Goal: Information Seeking & Learning: Learn about a topic

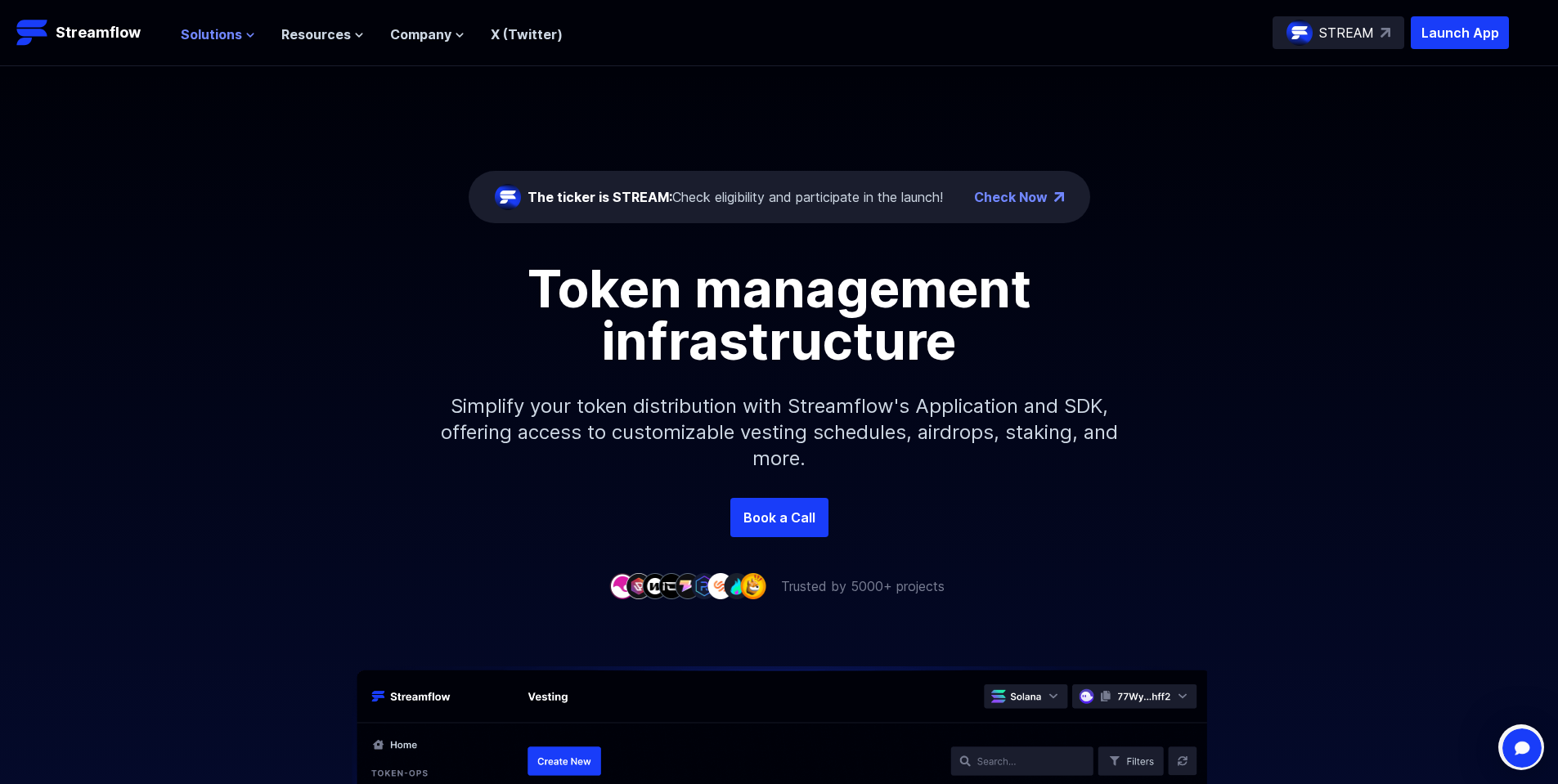
click at [214, 30] on span "Solutions" at bounding box center [211, 34] width 62 height 20
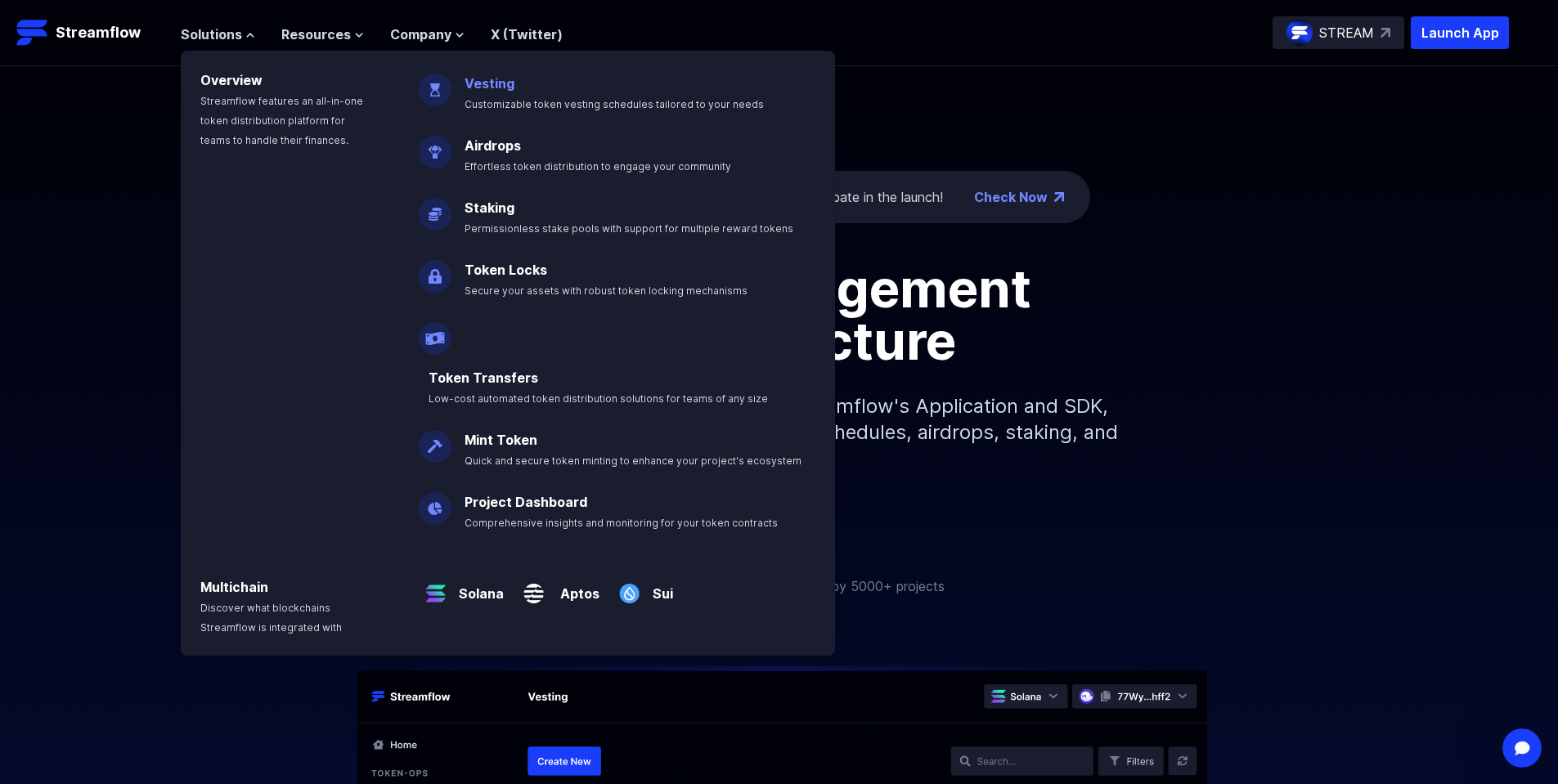
click at [495, 81] on link "Vesting" at bounding box center [490, 83] width 50 height 16
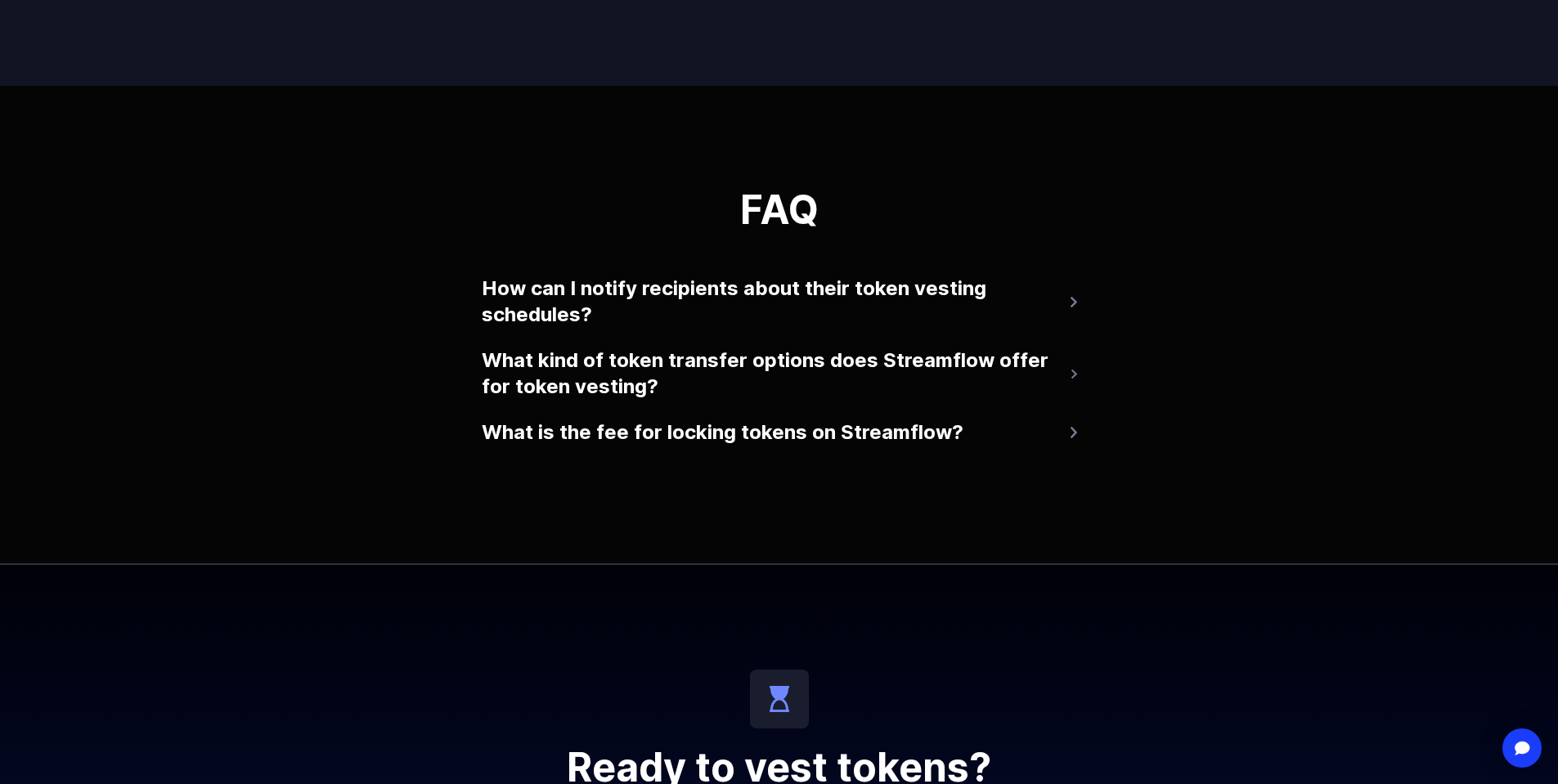
scroll to position [3238, 0]
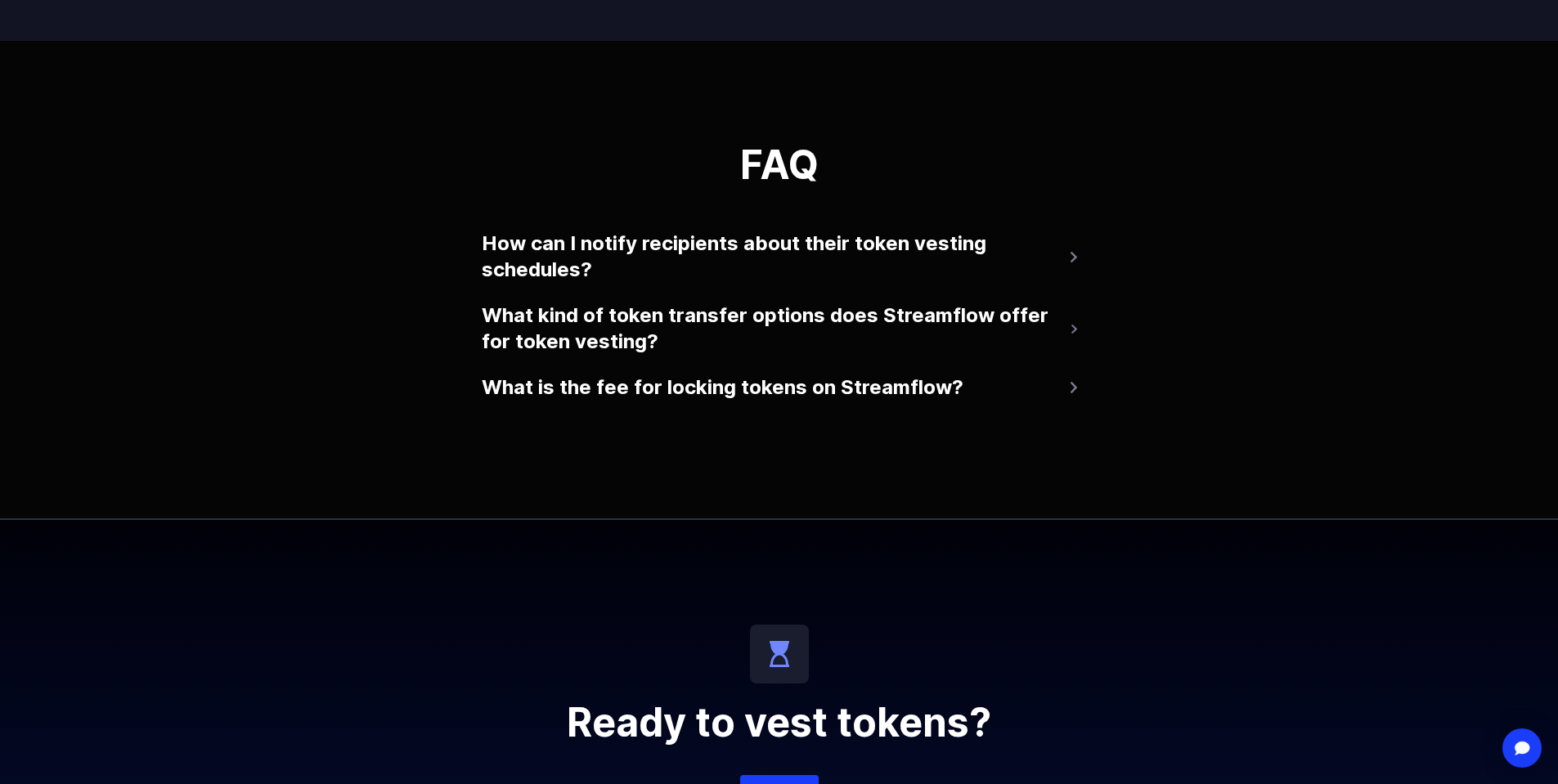
click at [624, 313] on button "What kind of token transfer options does Streamflow offer for token vesting?" at bounding box center [780, 328] width 596 height 65
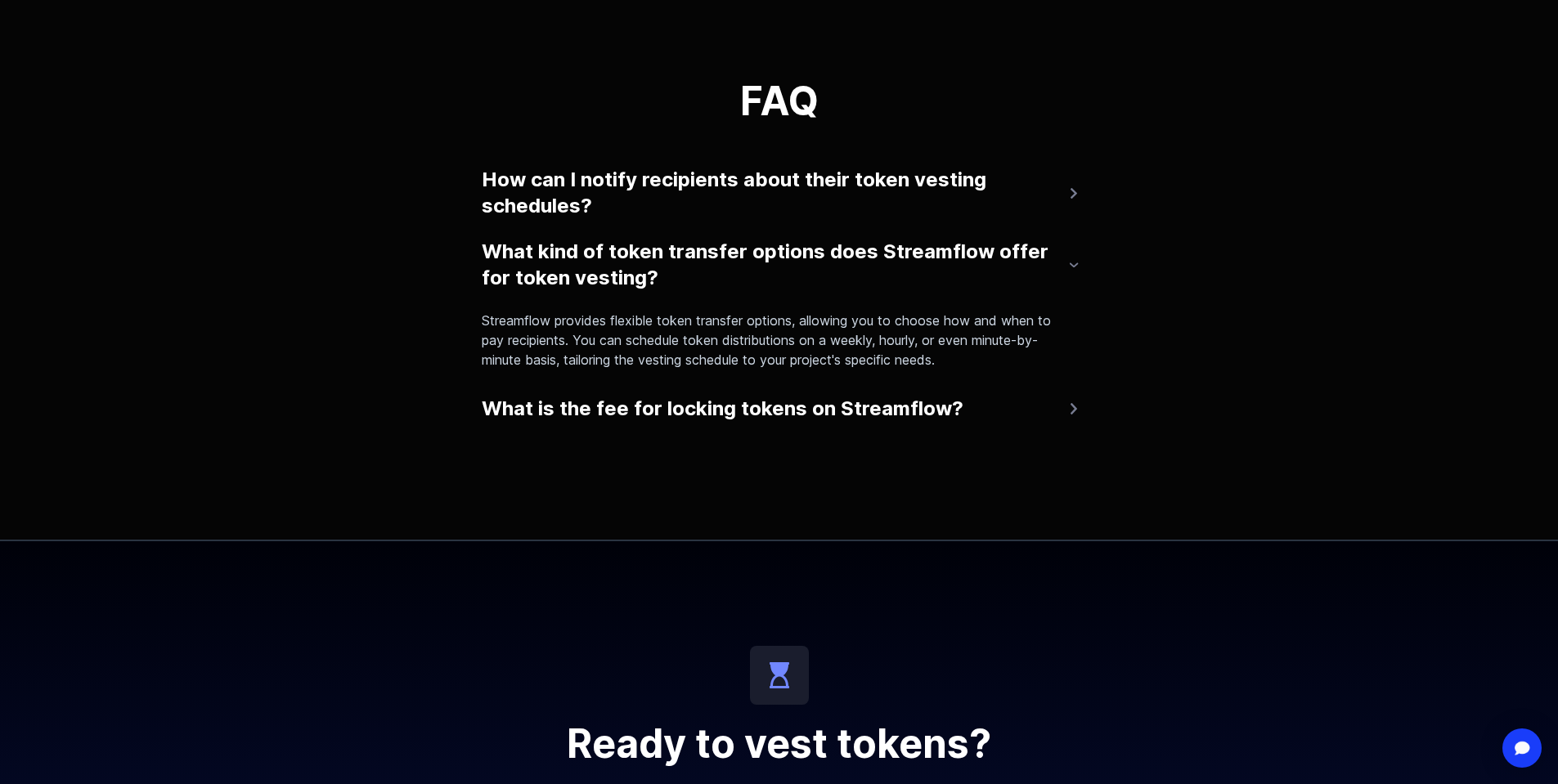
scroll to position [3336, 0]
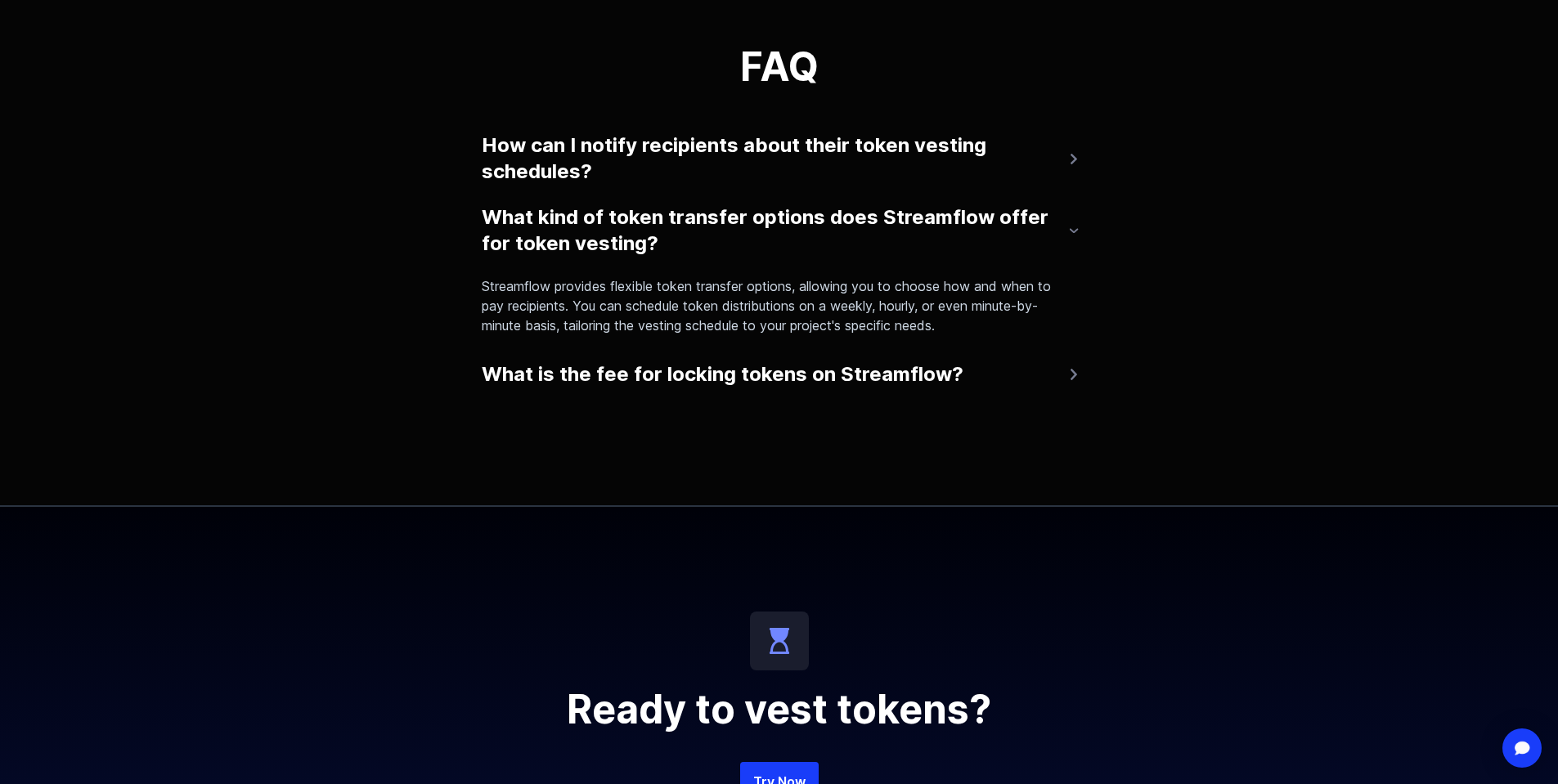
click at [783, 371] on button "What is the fee for locking tokens on Streamflow?" at bounding box center [780, 375] width 596 height 39
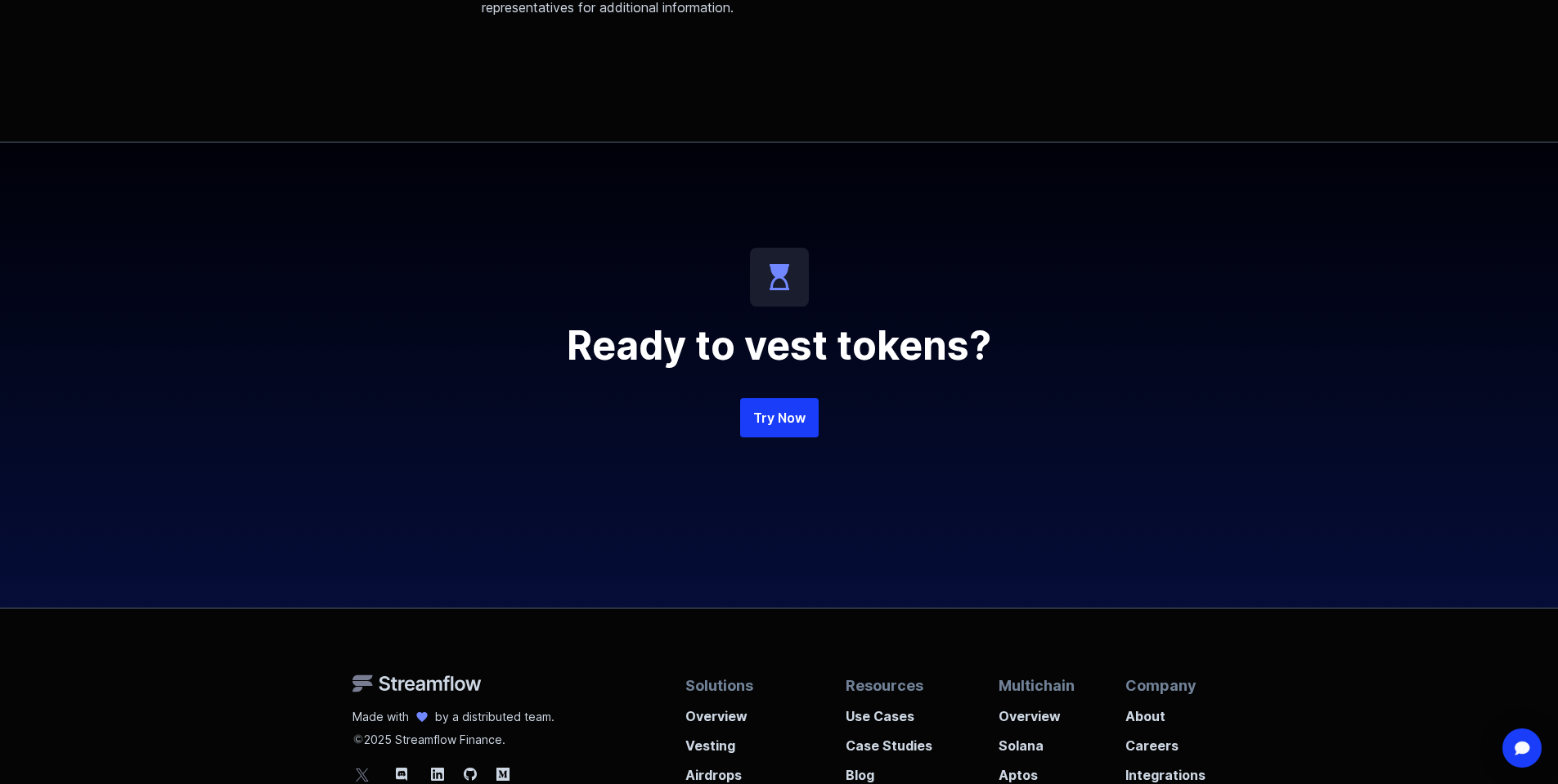
scroll to position [3924, 0]
